Goal: Complete application form: Complete application form

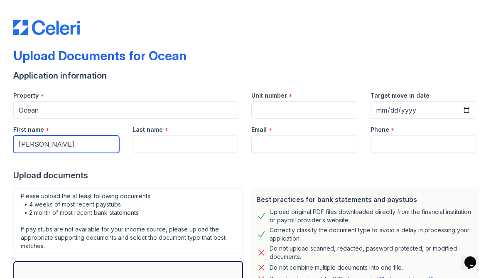
type input "[PERSON_NAME]"
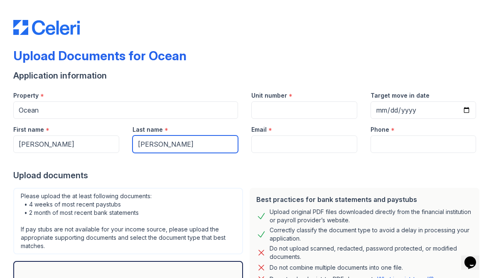
type input "[PERSON_NAME]"
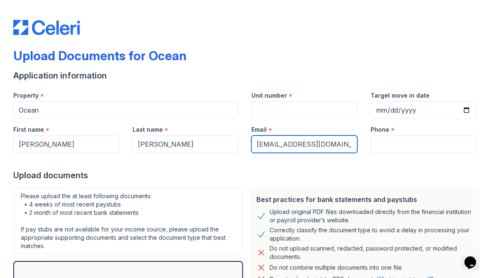
type input "[EMAIL_ADDRESS][DOMAIN_NAME]"
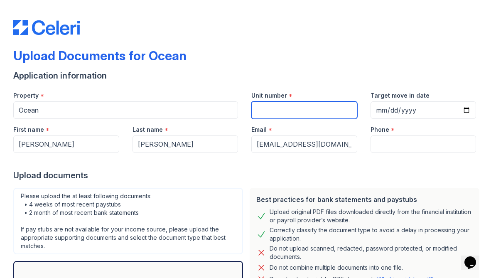
click at [294, 111] on input "Unit number" at bounding box center [305, 109] width 106 height 17
type input "1805"
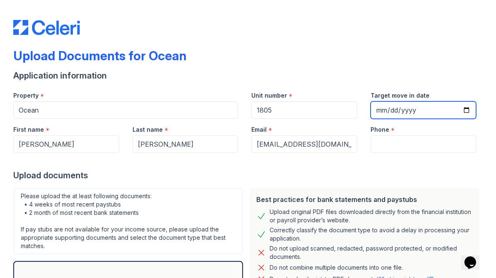
click at [427, 107] on input "Target move in date" at bounding box center [424, 109] width 106 height 17
type input "[DATE]"
click at [323, 66] on div "Upload Documents for Ocean" at bounding box center [248, 59] width 470 height 22
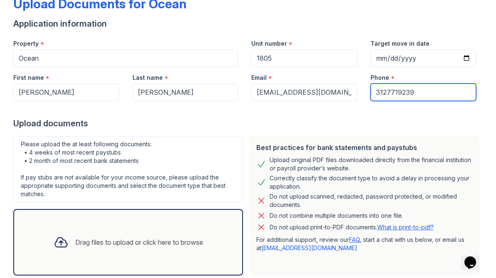
scroll to position [65, 0]
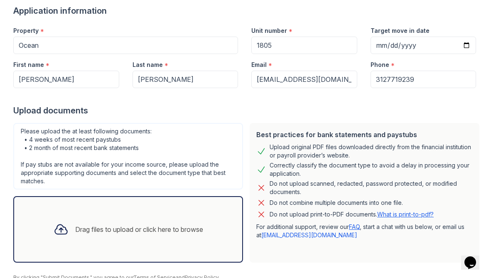
type input "3127719239"
click at [101, 225] on div "Drag files to upload or click here to browse" at bounding box center [139, 230] width 128 height 10
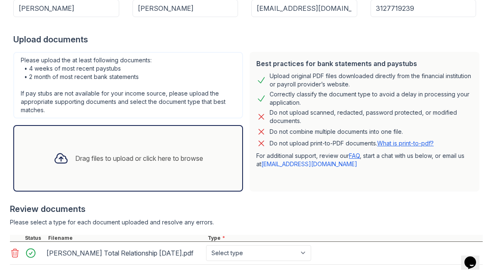
scroll to position [174, 0]
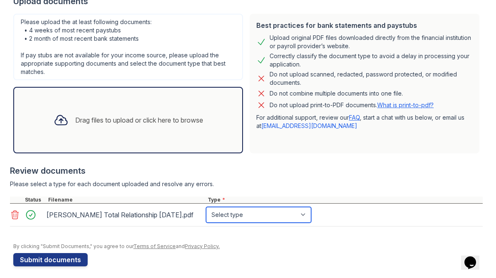
select select "bank_statement"
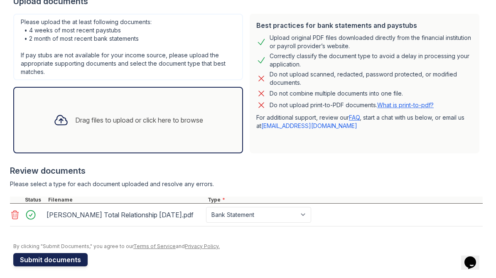
click at [30, 259] on button "Submit documents" at bounding box center [50, 259] width 74 height 13
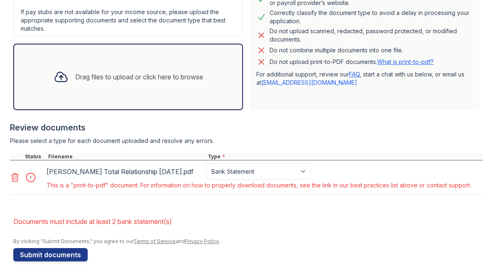
scroll to position [241, 0]
select select "other"
click at [58, 254] on button "Submit documents" at bounding box center [50, 254] width 74 height 13
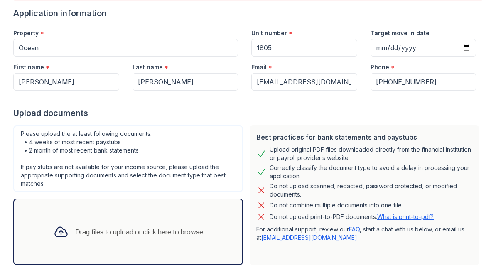
scroll to position [73, 0]
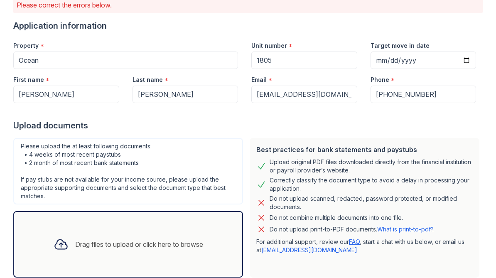
click at [83, 235] on div "Drag files to upload or click here to browse" at bounding box center [128, 244] width 163 height 28
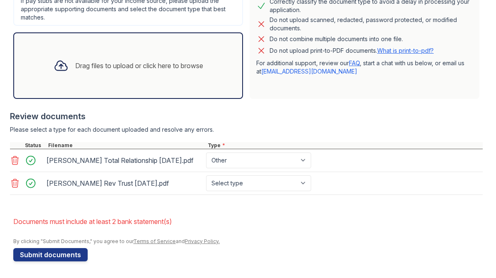
scroll to position [252, 0]
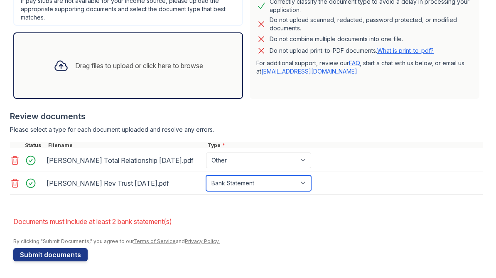
select select "other"
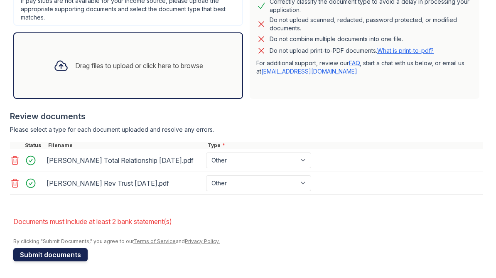
click at [34, 253] on button "Submit documents" at bounding box center [50, 254] width 74 height 13
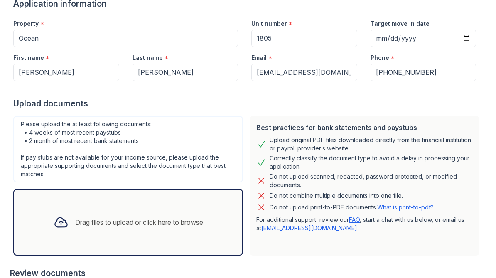
scroll to position [0, 0]
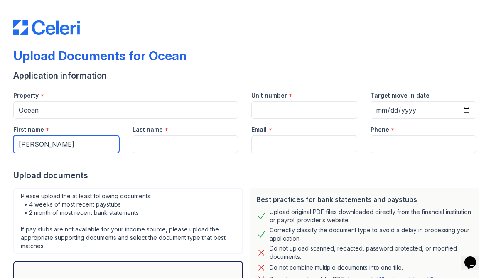
type input "Caroline"
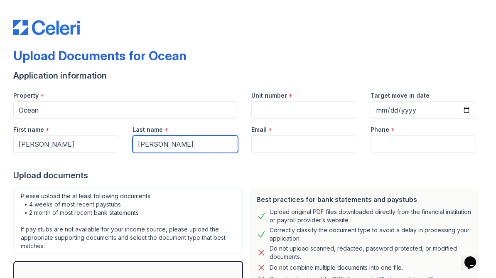
type input "Reilly"
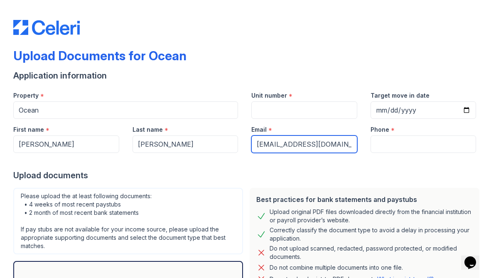
type input "[EMAIL_ADDRESS][DOMAIN_NAME]"
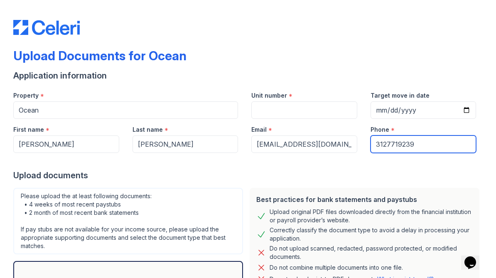
type input "3127719239"
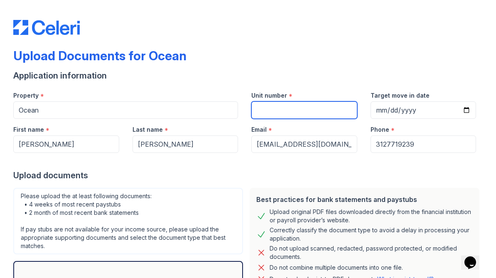
click at [347, 103] on input "Unit number" at bounding box center [305, 109] width 106 height 17
type input "1805"
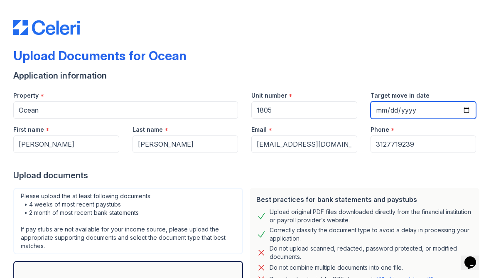
click at [422, 107] on input "Target move in date" at bounding box center [424, 109] width 106 height 17
type input "[DATE]"
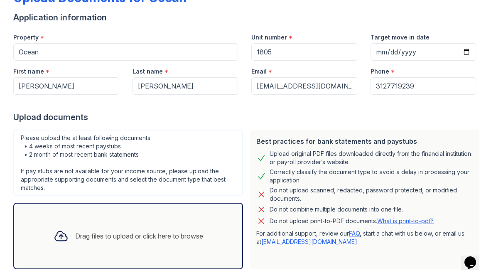
click at [138, 242] on div "Drag files to upload or click here to browse" at bounding box center [128, 236] width 163 height 28
click at [153, 219] on div "Drag files to upload or click here to browse" at bounding box center [128, 236] width 230 height 67
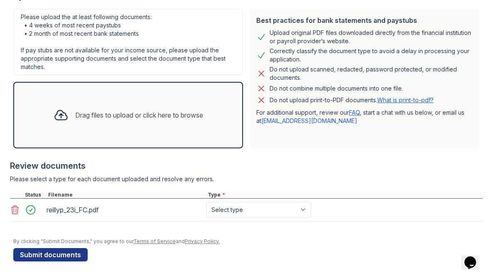
scroll to position [179, 0]
select select "tax_documents"
click at [52, 253] on button "Submit documents" at bounding box center [50, 254] width 74 height 13
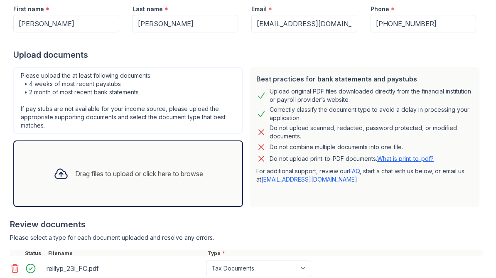
scroll to position [229, 0]
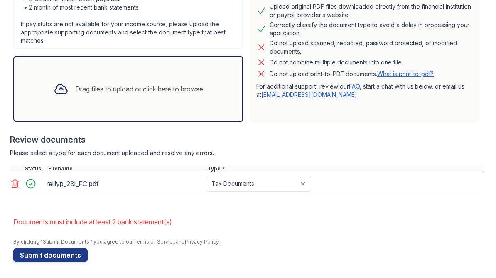
click at [74, 96] on div "Drag files to upload or click here to browse" at bounding box center [128, 89] width 163 height 28
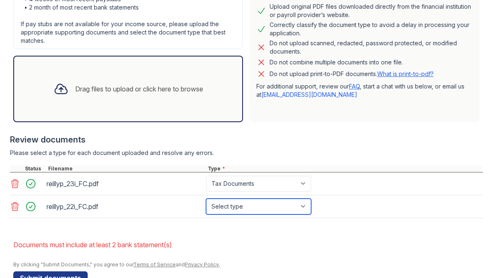
select select "tax_documents"
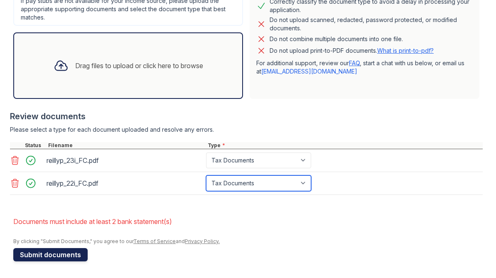
scroll to position [252, 0]
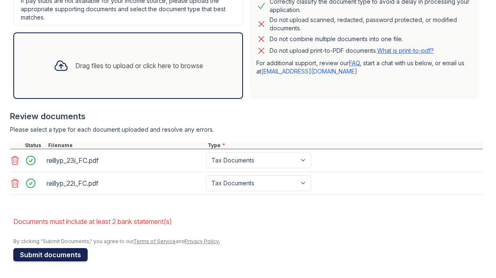
click at [55, 254] on button "Submit documents" at bounding box center [50, 254] width 74 height 13
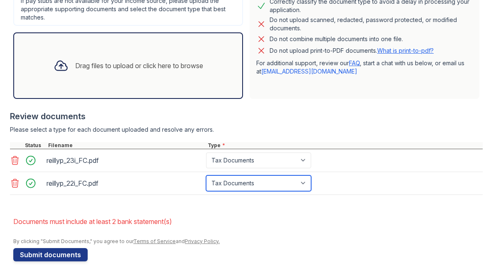
select select "other"
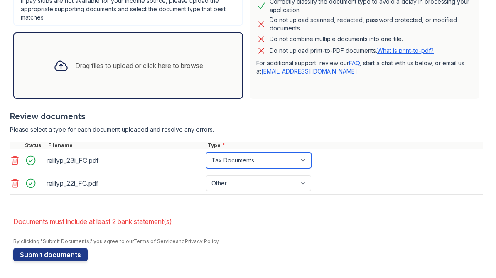
select select "other"
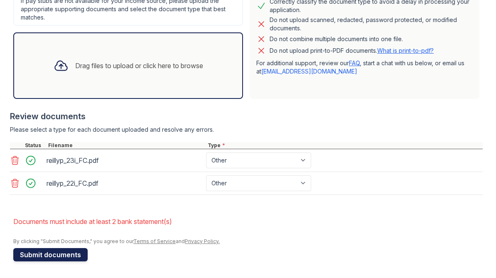
click at [57, 256] on button "Submit documents" at bounding box center [50, 254] width 74 height 13
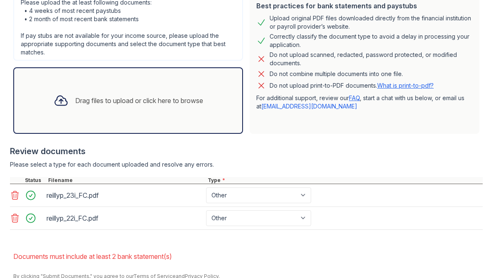
click at [94, 104] on div "Drag files to upload or click here to browse" at bounding box center [139, 101] width 128 height 10
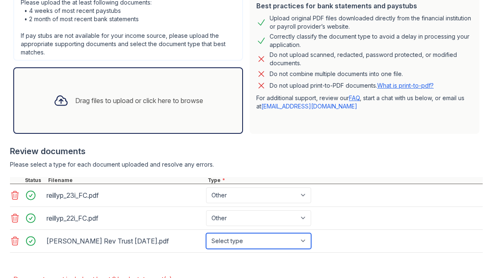
select select "bank_statement"
click at [187, 102] on div "Drag files to upload or click here to browse" at bounding box center [139, 101] width 128 height 10
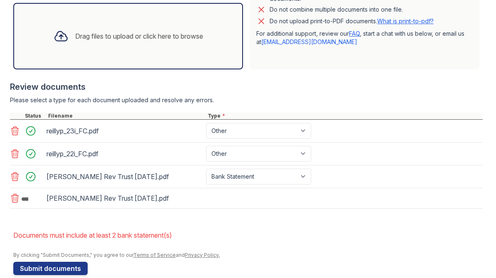
scroll to position [285, 0]
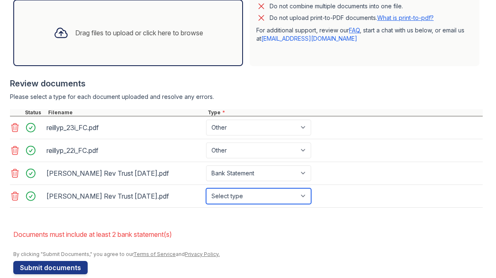
select select "bank_statement"
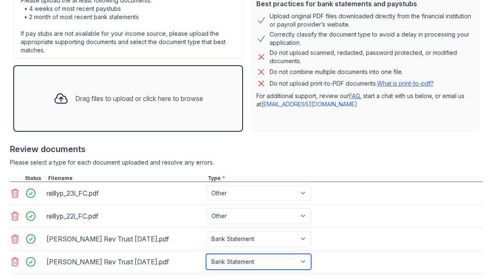
scroll to position [193, 0]
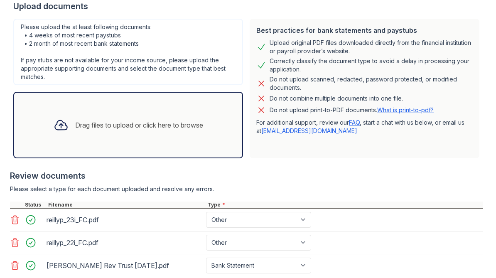
click at [179, 118] on div "Drag files to upload or click here to browse" at bounding box center [128, 125] width 163 height 28
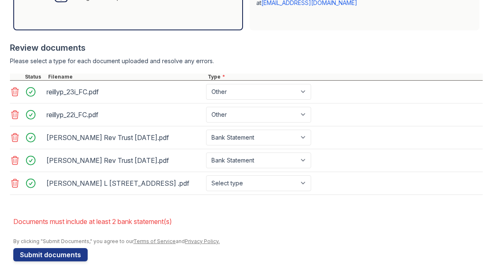
scroll to position [321, 0]
select select "tax_documents"
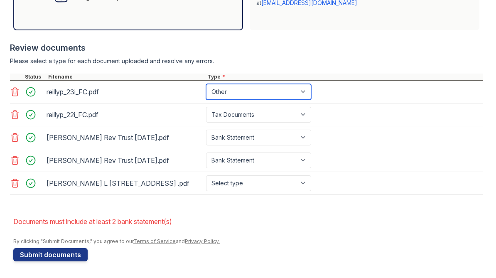
select select "tax_documents"
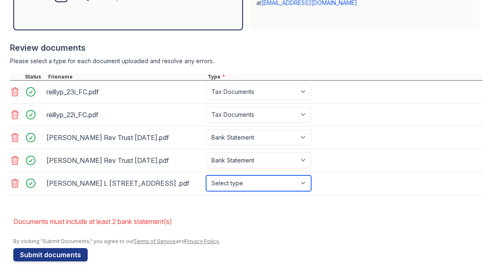
select select "bank_statement"
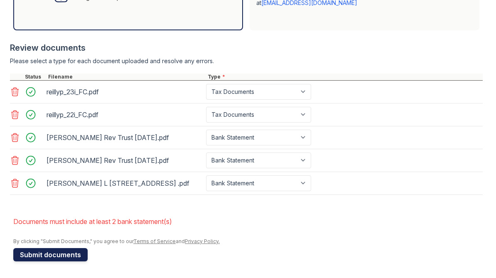
click at [42, 253] on button "Submit documents" at bounding box center [50, 254] width 74 height 13
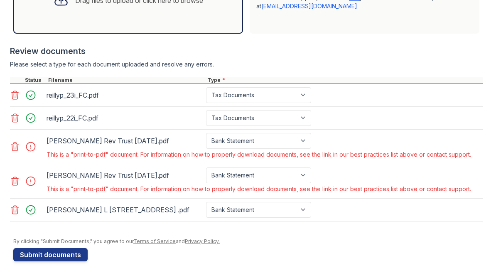
scroll to position [317, 0]
click at [15, 145] on icon at bounding box center [15, 147] width 10 height 10
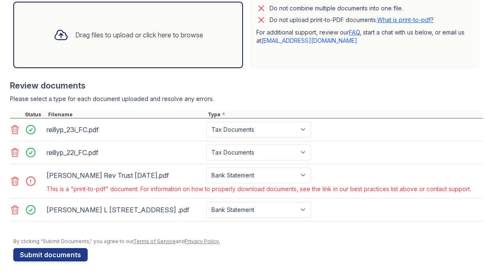
click at [15, 180] on icon at bounding box center [15, 181] width 10 height 10
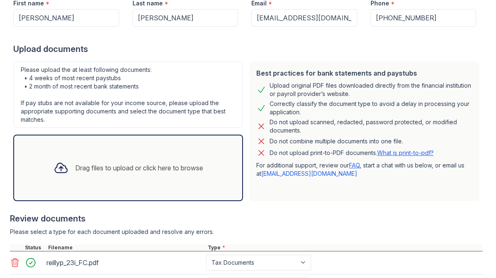
scroll to position [118, 0]
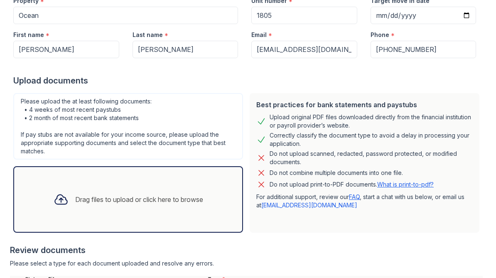
click at [127, 201] on div "Drag files to upload or click here to browse" at bounding box center [139, 200] width 128 height 10
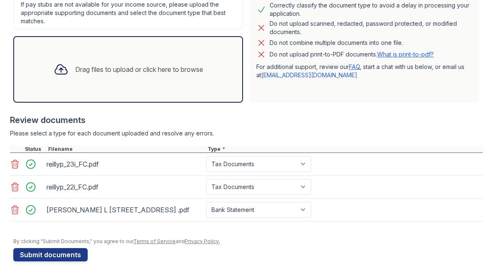
scroll to position [170, 0]
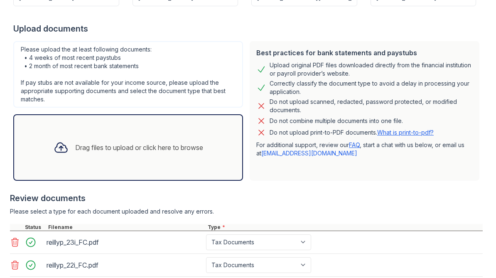
click at [130, 152] on div "Drag files to upload or click here to browse" at bounding box center [139, 148] width 128 height 10
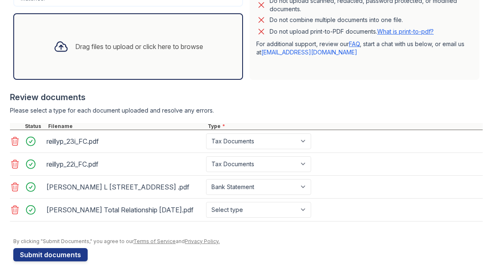
scroll to position [271, 0]
select select "bank_statement"
click at [36, 253] on button "Submit documents" at bounding box center [50, 254] width 74 height 13
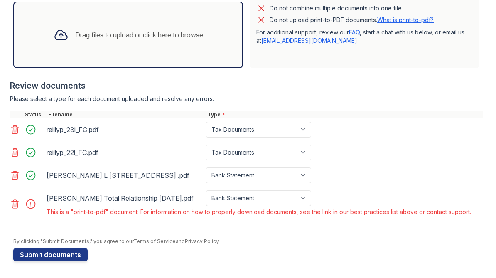
scroll to position [283, 0]
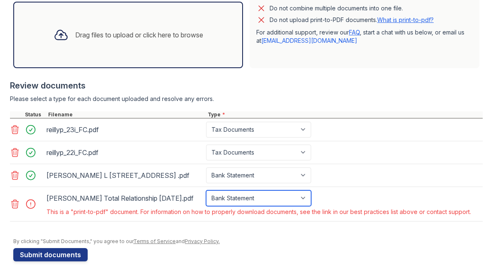
select select "other"
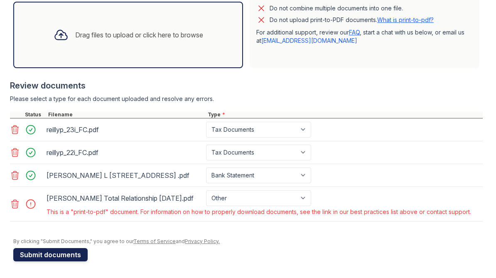
click at [52, 254] on button "Submit documents" at bounding box center [50, 254] width 74 height 13
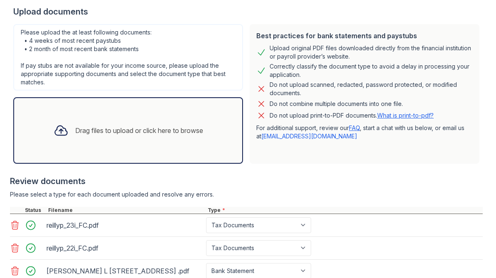
scroll to position [263, 0]
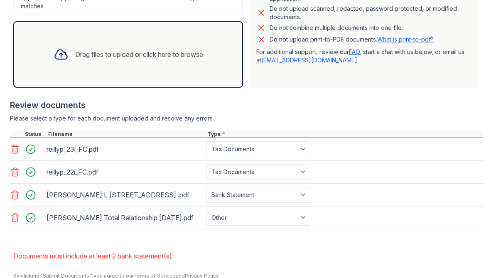
click at [108, 58] on div "Drag files to upload or click here to browse" at bounding box center [139, 54] width 128 height 10
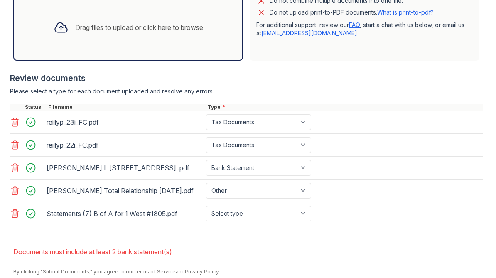
scroll to position [300, 0]
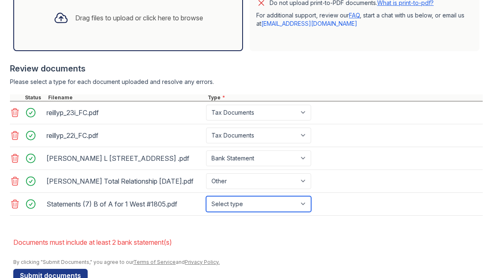
select select "bank_statement"
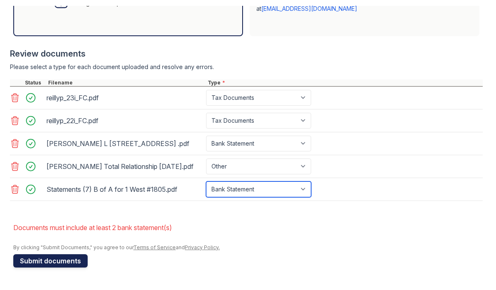
scroll to position [321, 0]
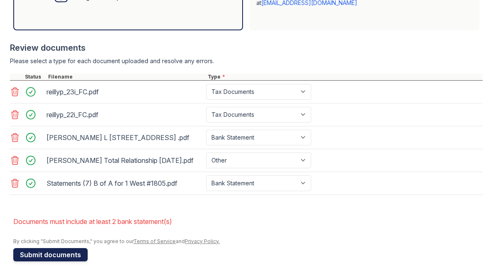
click at [69, 253] on button "Submit documents" at bounding box center [50, 254] width 74 height 13
